Goal: Navigation & Orientation: Find specific page/section

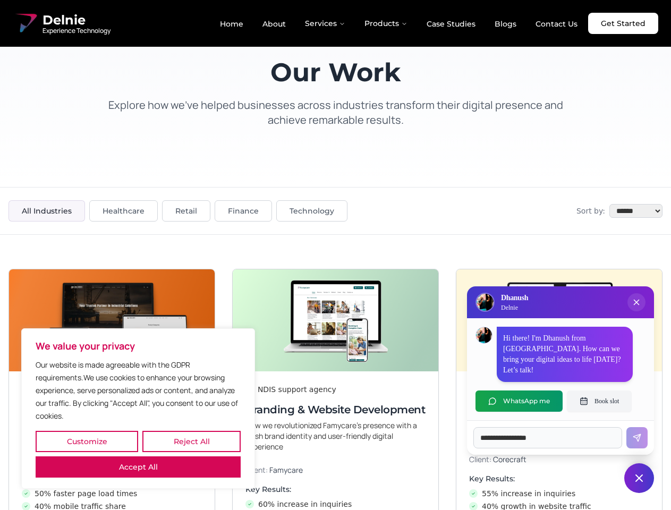
click at [87, 442] on button "Customize" at bounding box center [87, 441] width 103 height 21
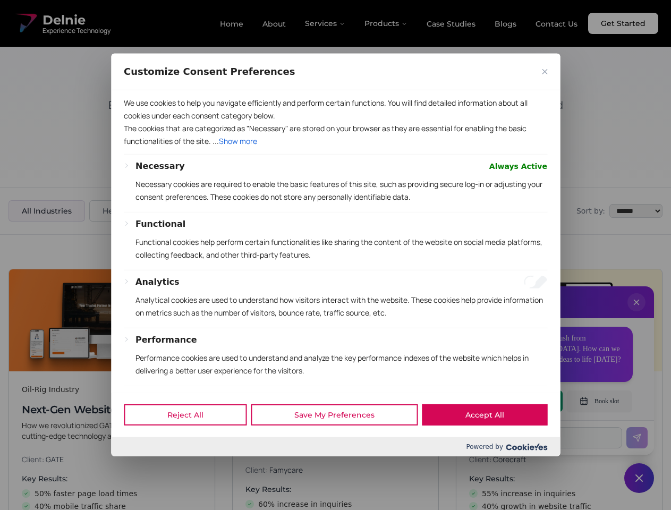
click at [138, 392] on div "We use cookies to help you navigate efficiently and perform certain functions. …" at bounding box center [335, 241] width 449 height 302
click at [335, 148] on p "The cookies that are categorized as "Necessary" are stored on your browser as t…" at bounding box center [336, 135] width 424 height 26
click at [637, 313] on div at bounding box center [335, 255] width 671 height 510
click at [519, 401] on div "Reject All Save My Preferences Accept All" at bounding box center [335, 414] width 449 height 45
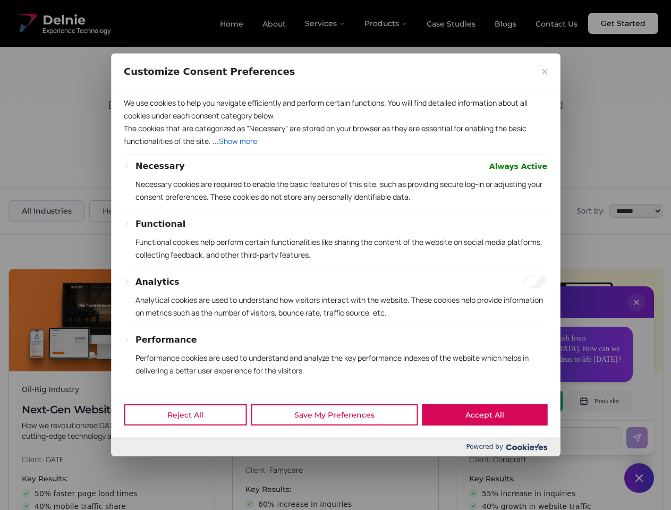
click at [600, 401] on div at bounding box center [335, 255] width 671 height 510
click at [639, 478] on div at bounding box center [335, 255] width 671 height 510
click at [326, 23] on div at bounding box center [335, 255] width 671 height 510
click at [386, 23] on div at bounding box center [335, 255] width 671 height 510
